Goal: Information Seeking & Learning: Compare options

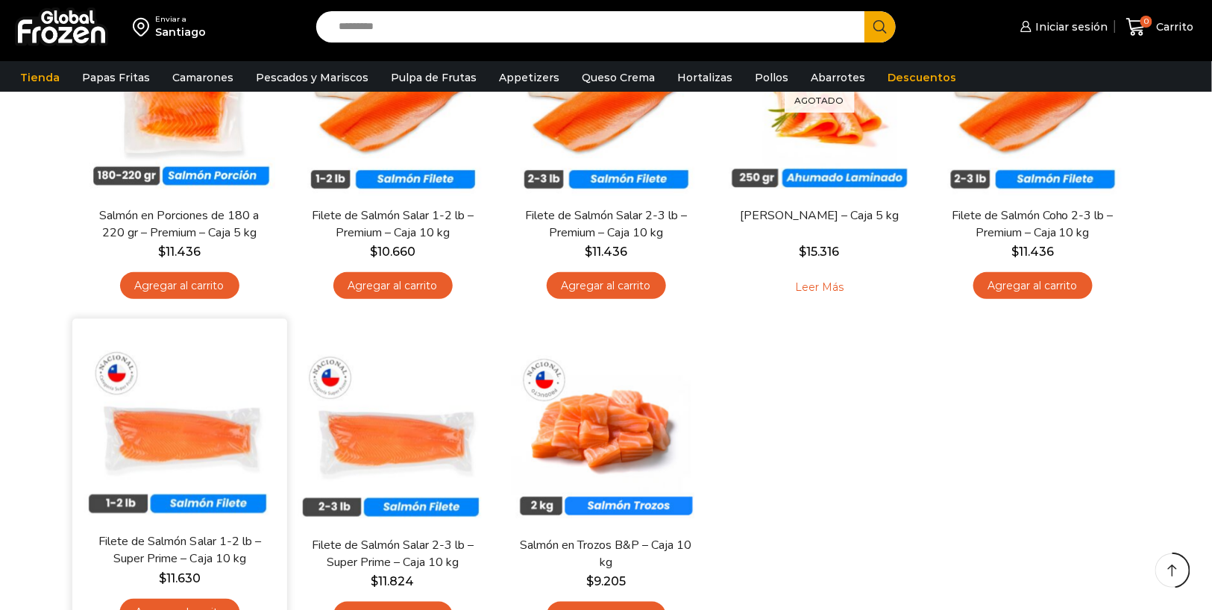
scroll to position [352, 0]
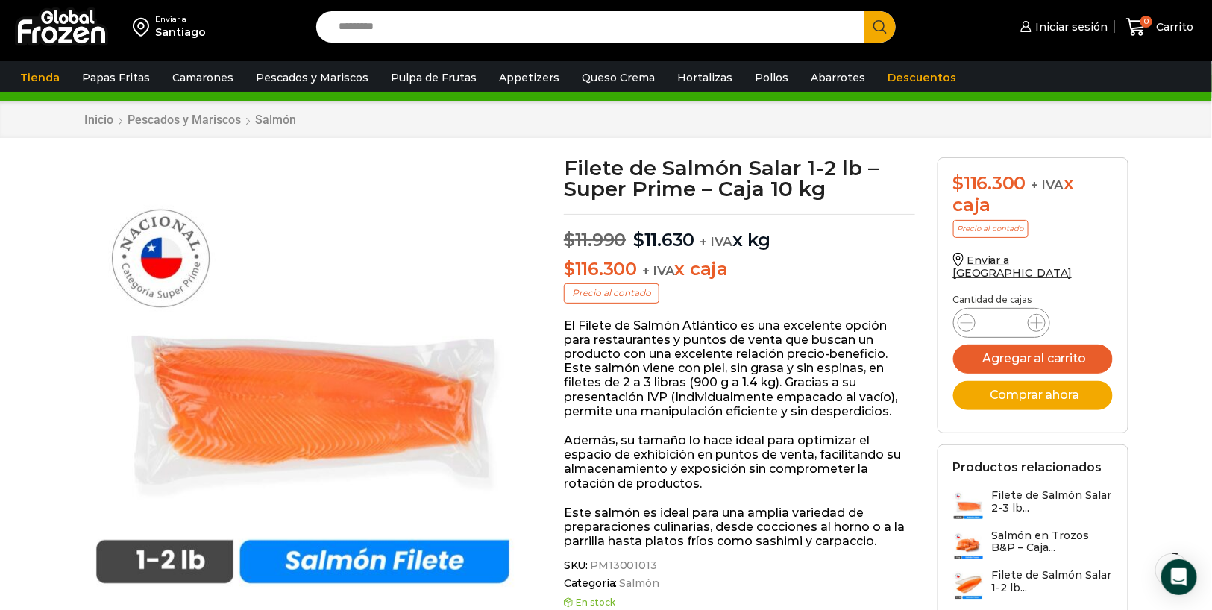
scroll to position [34, 0]
